Goal: Task Accomplishment & Management: Manage account settings

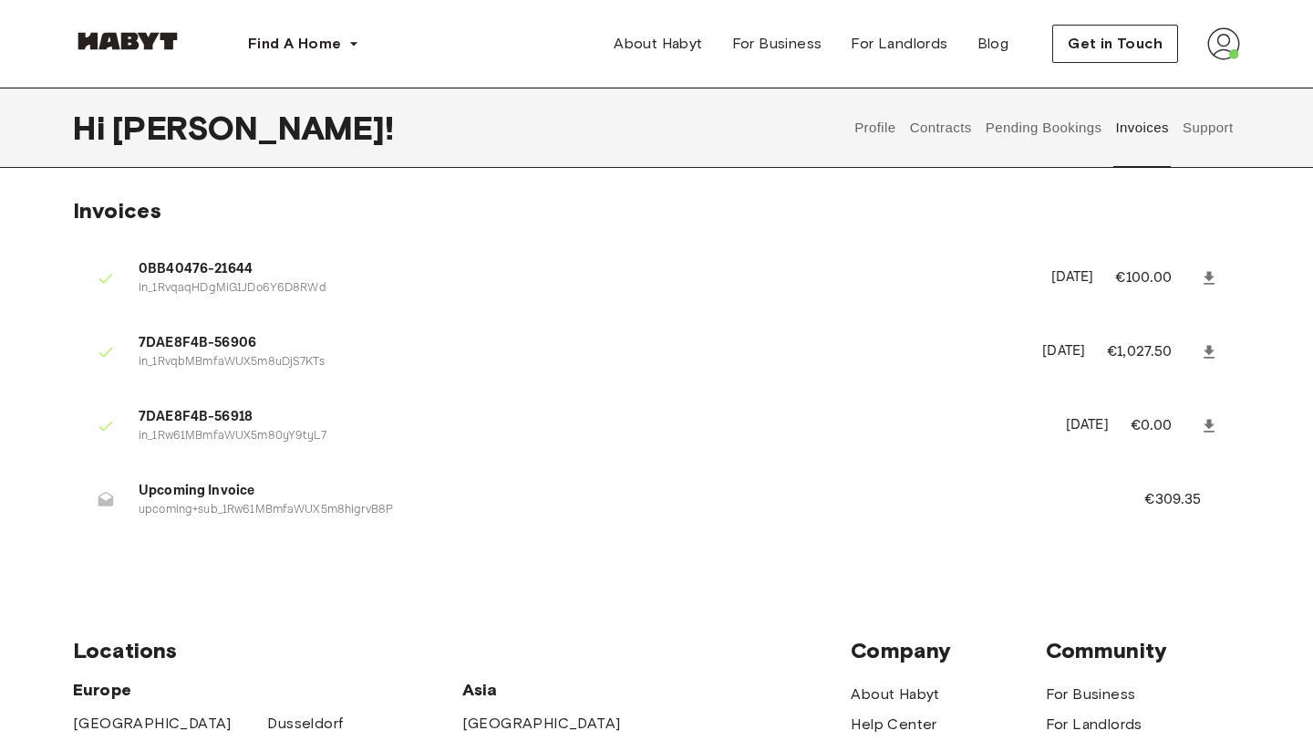
click at [1195, 125] on button "Support" at bounding box center [1208, 128] width 56 height 80
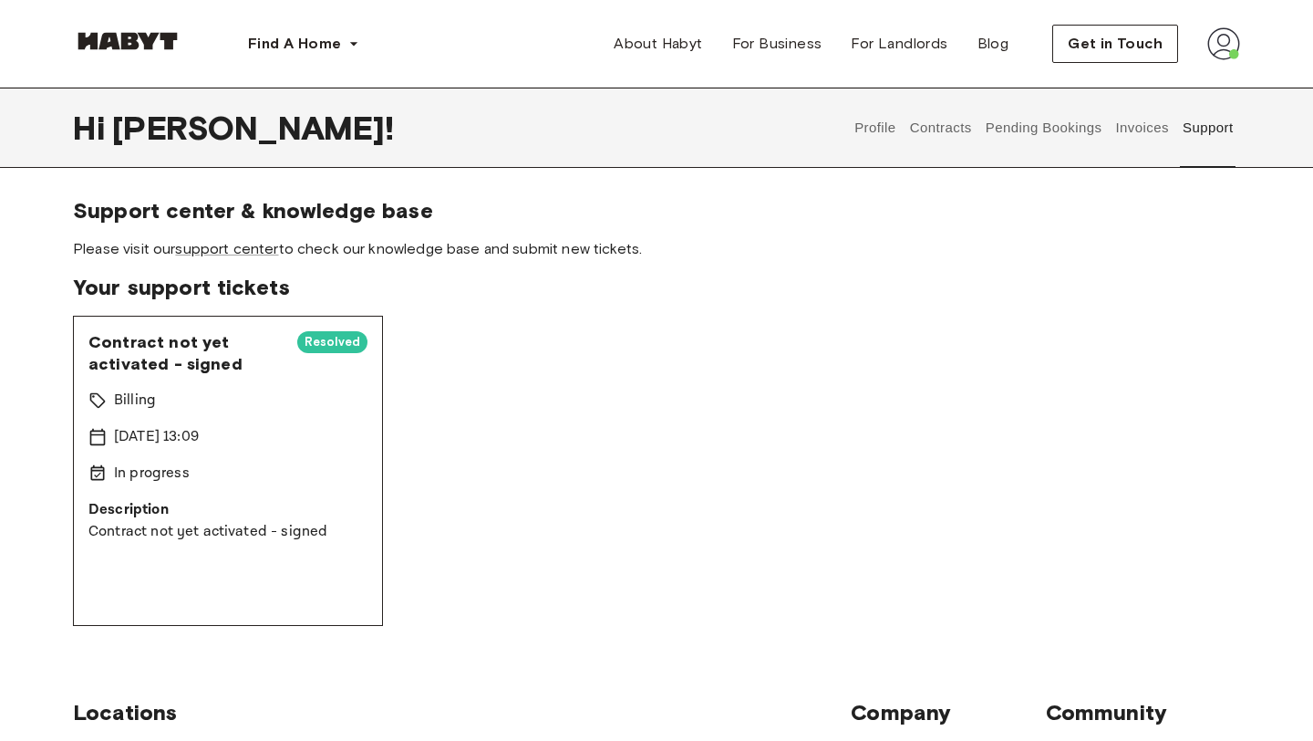
click at [1147, 127] on button "Invoices" at bounding box center [1142, 128] width 57 height 80
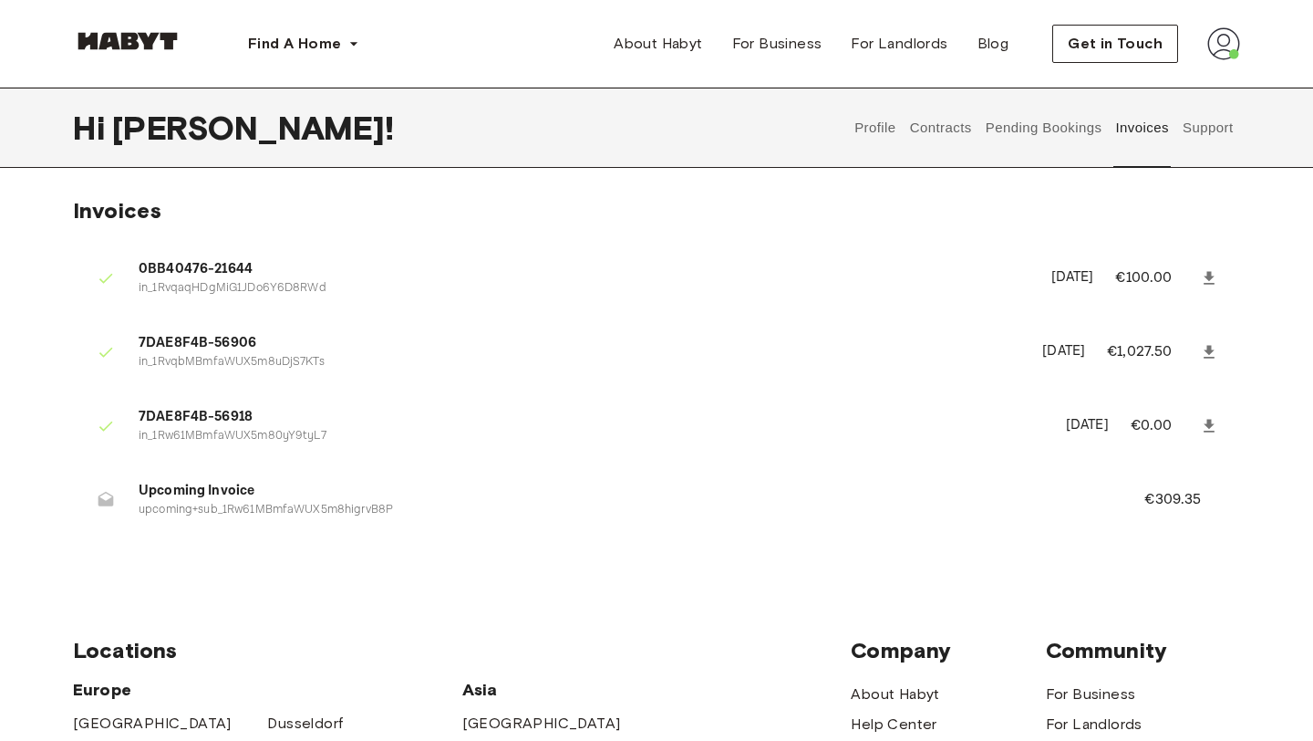
click at [955, 140] on button "Contracts" at bounding box center [941, 128] width 67 height 80
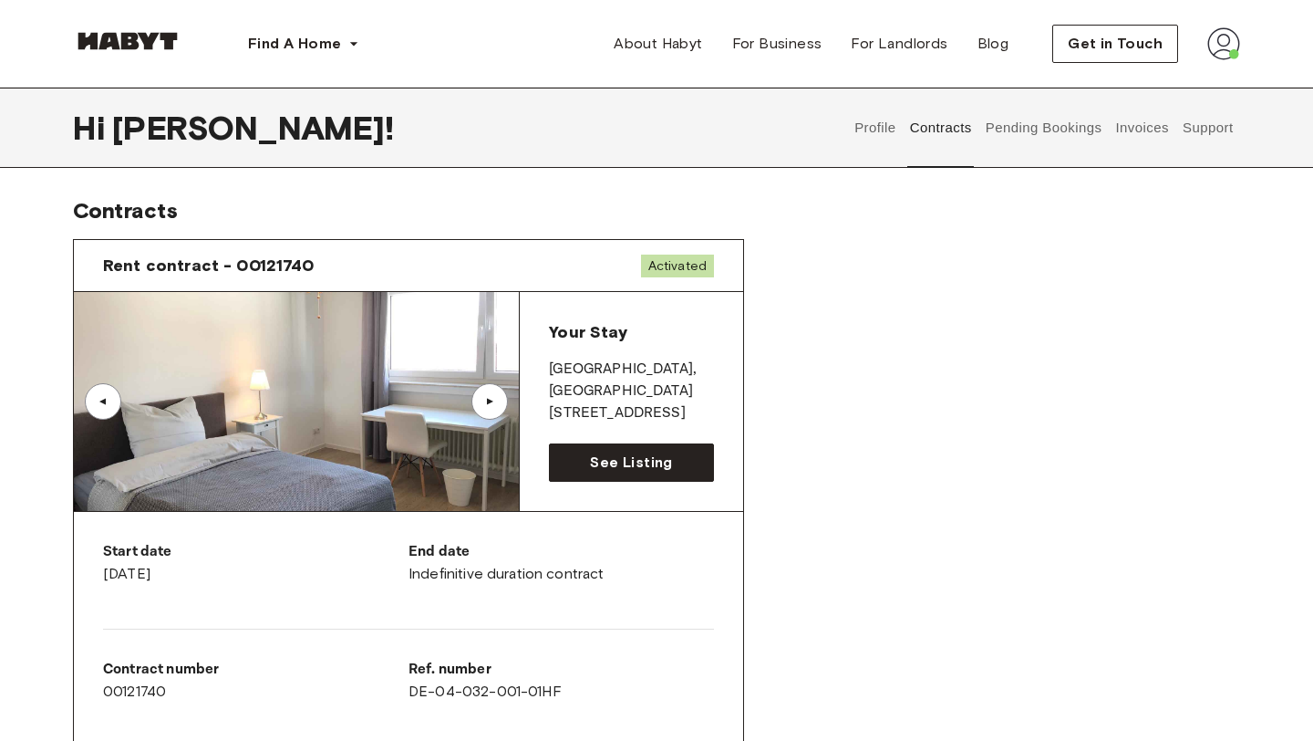
click at [1033, 131] on button "Pending Bookings" at bounding box center [1043, 128] width 121 height 80
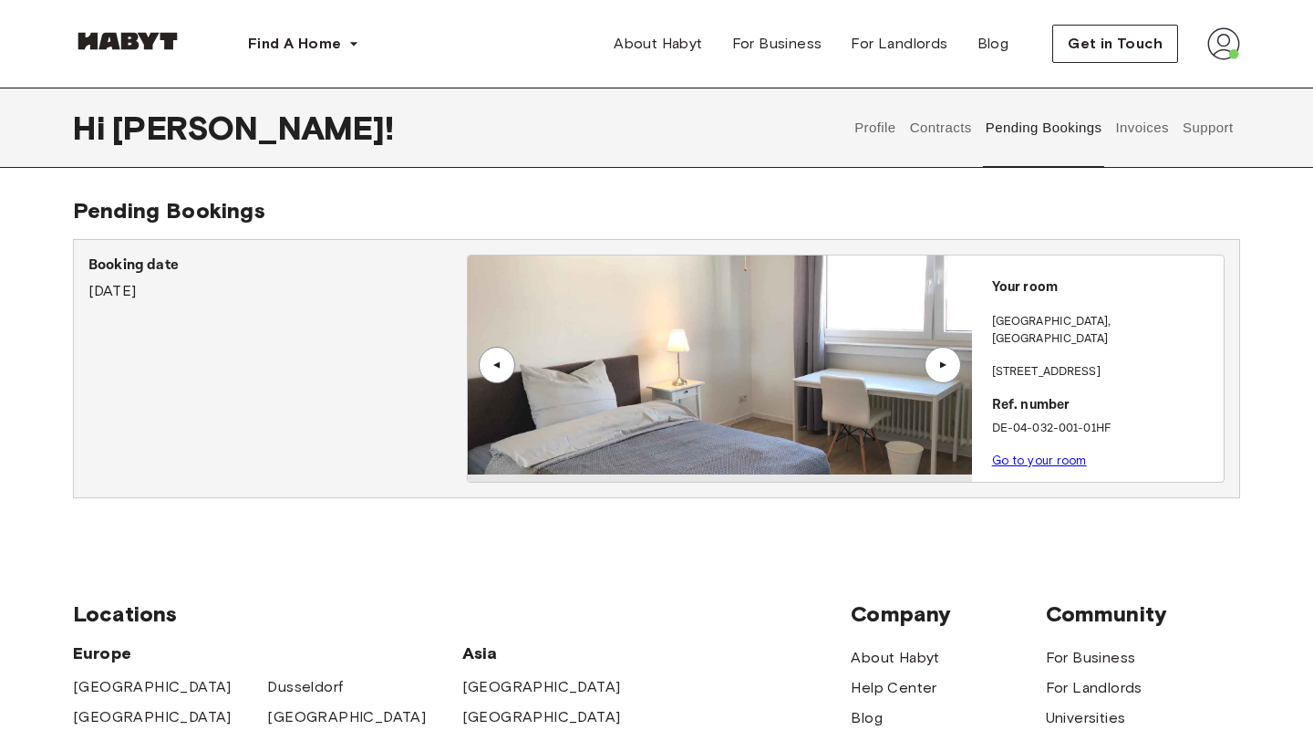
click at [1031, 395] on p "Ref. number" at bounding box center [1104, 405] width 224 height 21
click at [1021, 453] on link "Go to your room" at bounding box center [1039, 460] width 95 height 14
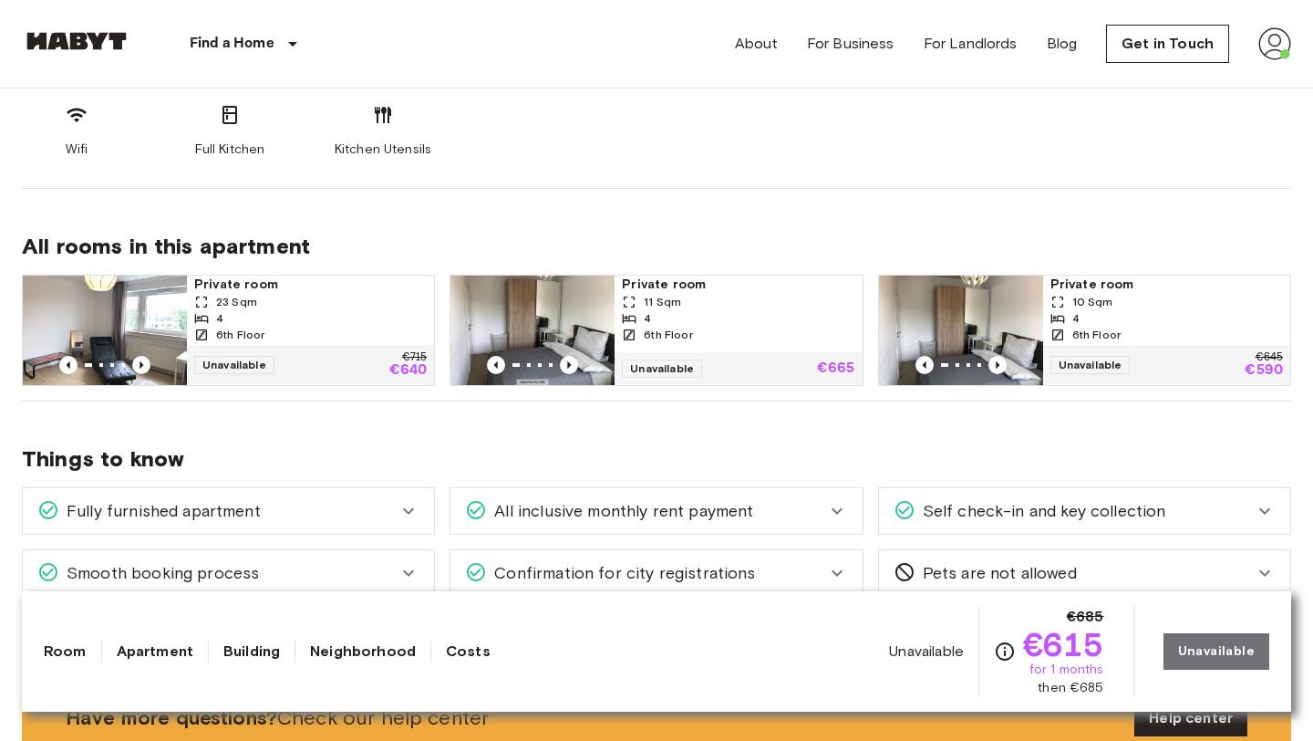
scroll to position [807, 0]
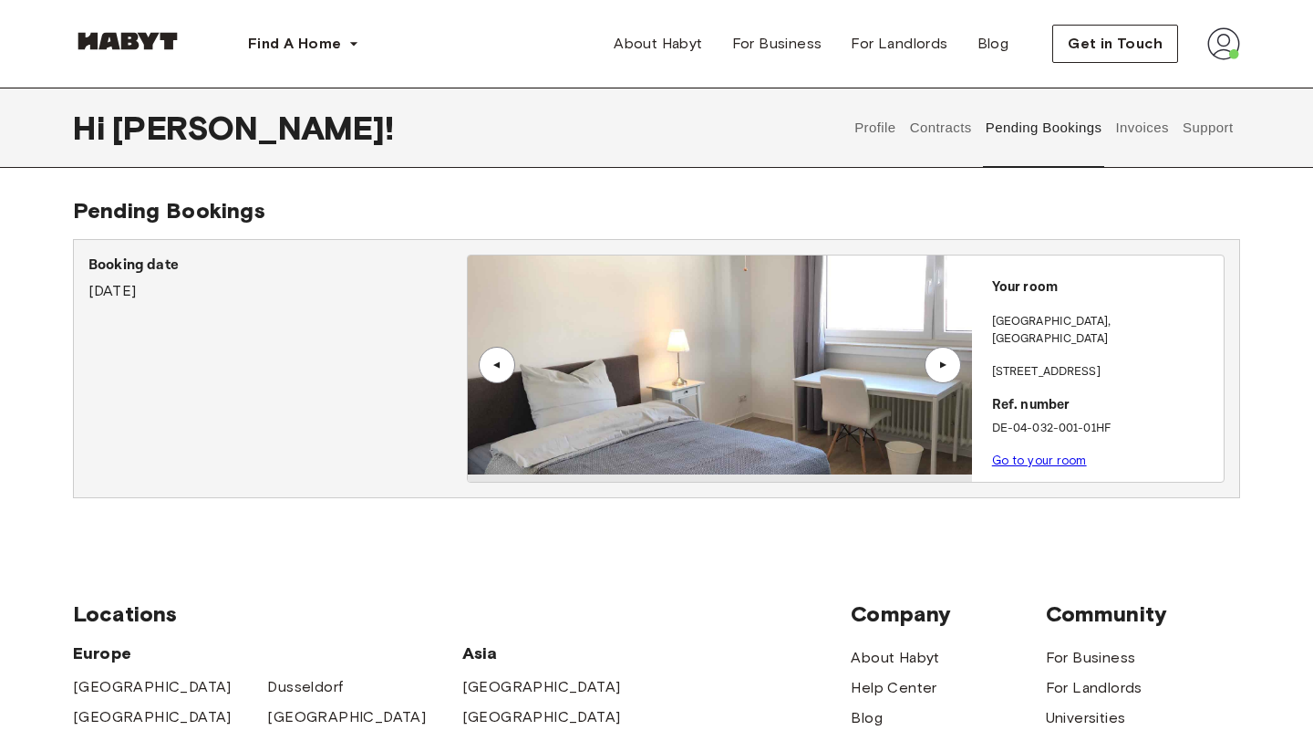
click at [918, 119] on button "Contracts" at bounding box center [941, 128] width 67 height 80
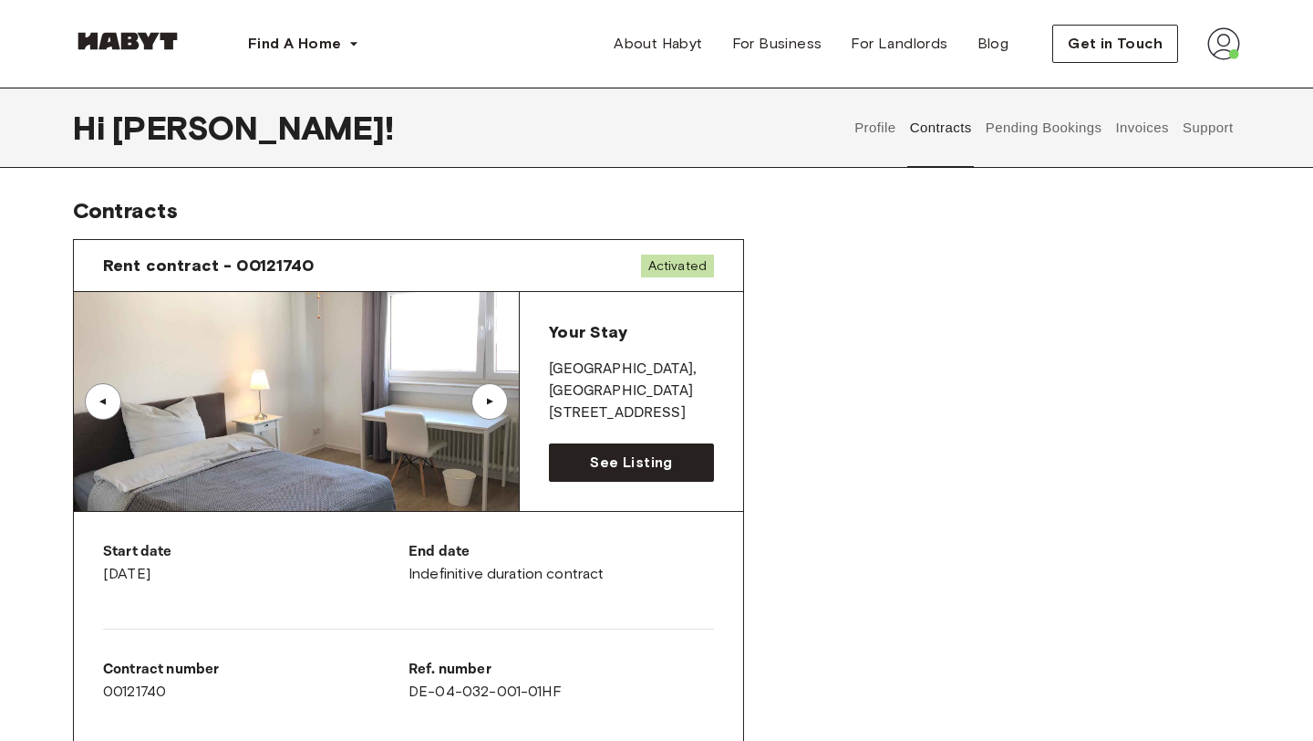
click at [1013, 122] on button "Pending Bookings" at bounding box center [1043, 128] width 121 height 80
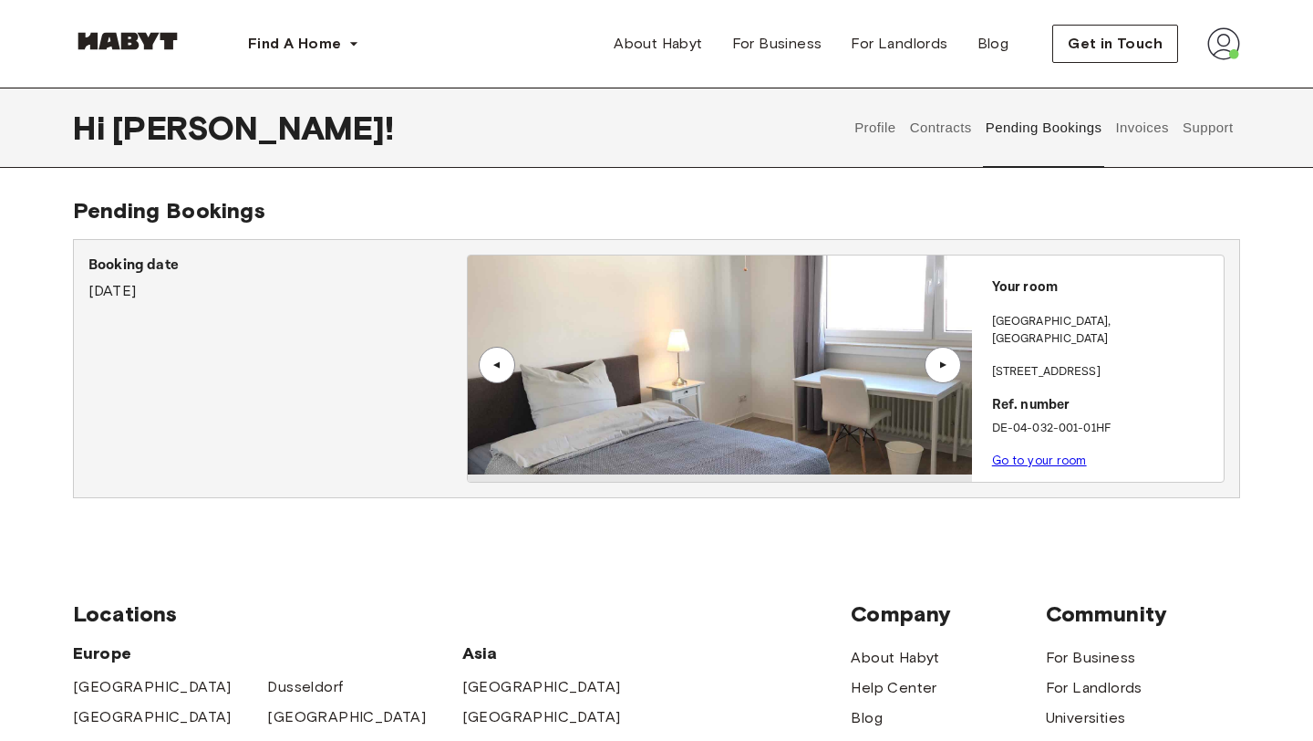
click at [1123, 127] on button "Invoices" at bounding box center [1142, 128] width 57 height 80
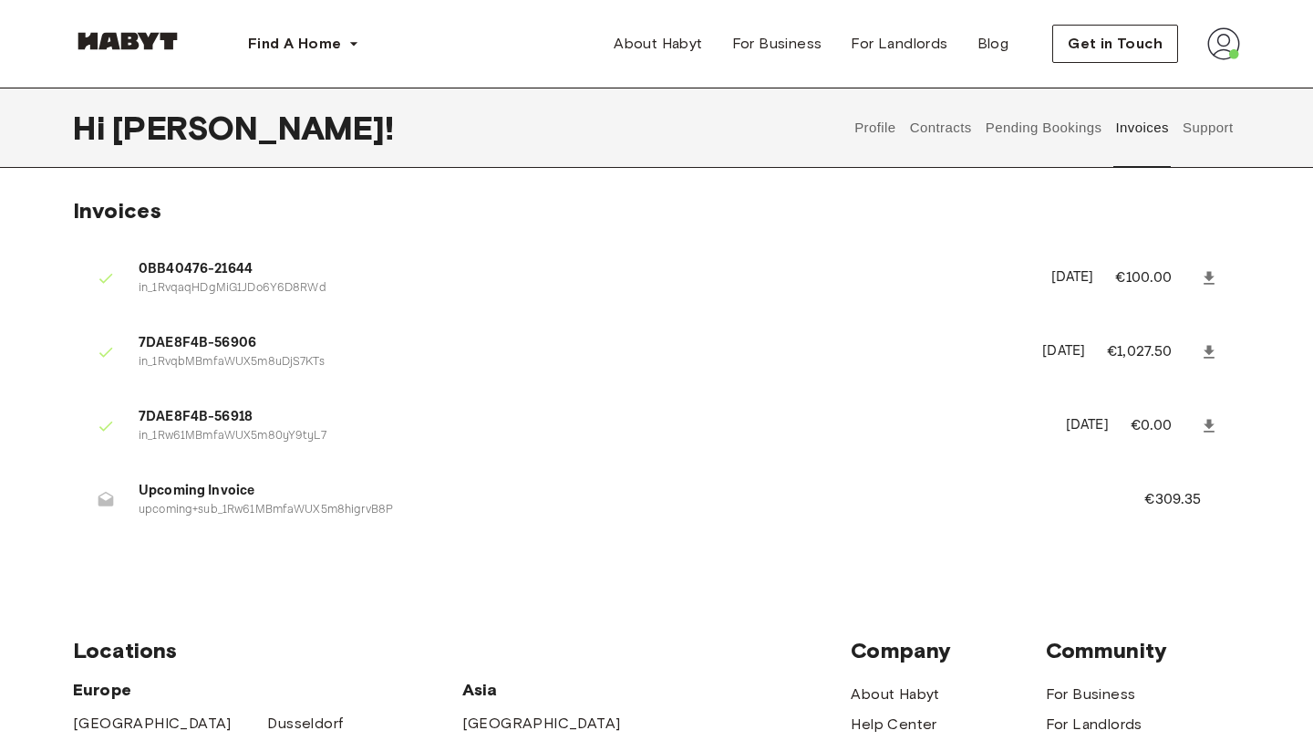
click at [1230, 222] on div "Invoices 0BB40476-21644 in_1RvqaqHDgMiG1JDo6Y6D8RWd August 13th, 2025 €100.00 7…" at bounding box center [656, 380] width 1167 height 367
